Goal: Task Accomplishment & Management: Manage account settings

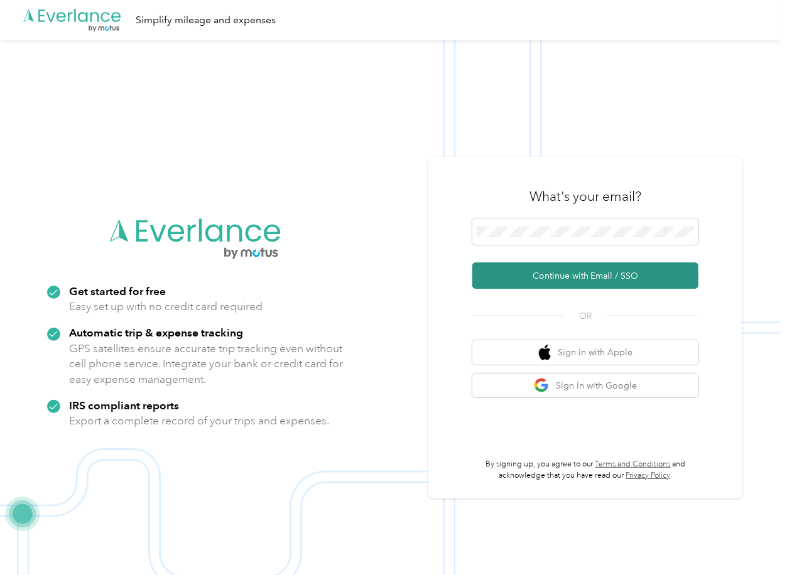
click at [507, 269] on button "Continue with Email / SSO" at bounding box center [585, 275] width 226 height 26
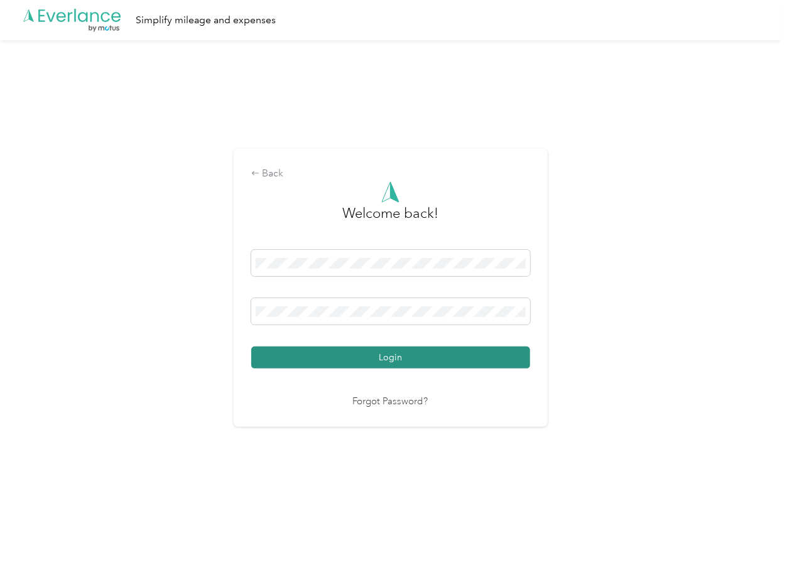
click at [316, 350] on button "Login" at bounding box center [390, 358] width 279 height 22
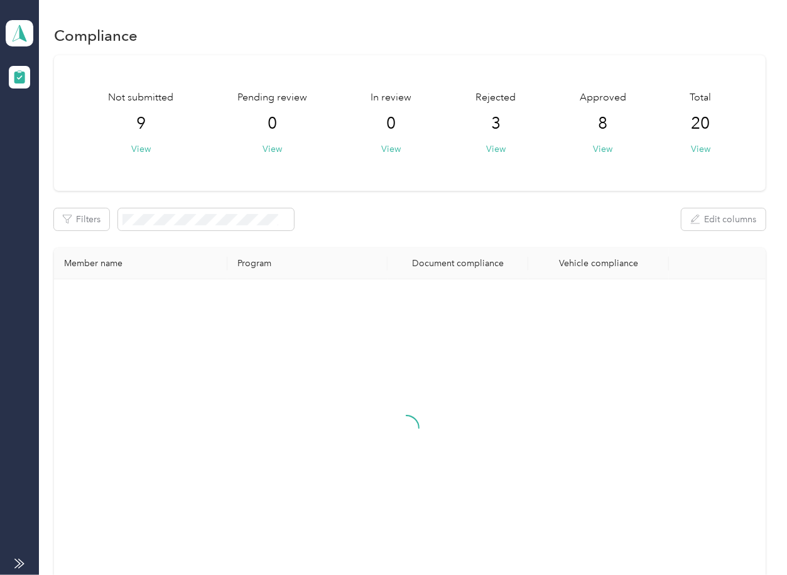
click at [426, 214] on div "Filters Edit columns" at bounding box center [409, 219] width 711 height 22
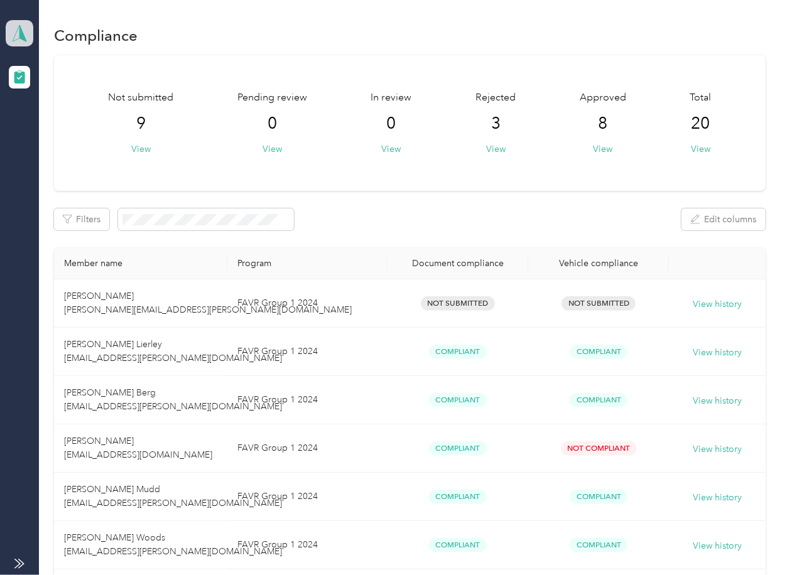
drag, startPoint x: 29, startPoint y: 31, endPoint x: 47, endPoint y: 40, distance: 20.5
click at [27, 31] on span at bounding box center [20, 33] width 28 height 26
click at [51, 126] on div "Log out" at bounding box center [40, 131] width 48 height 13
